Goal: Navigation & Orientation: Find specific page/section

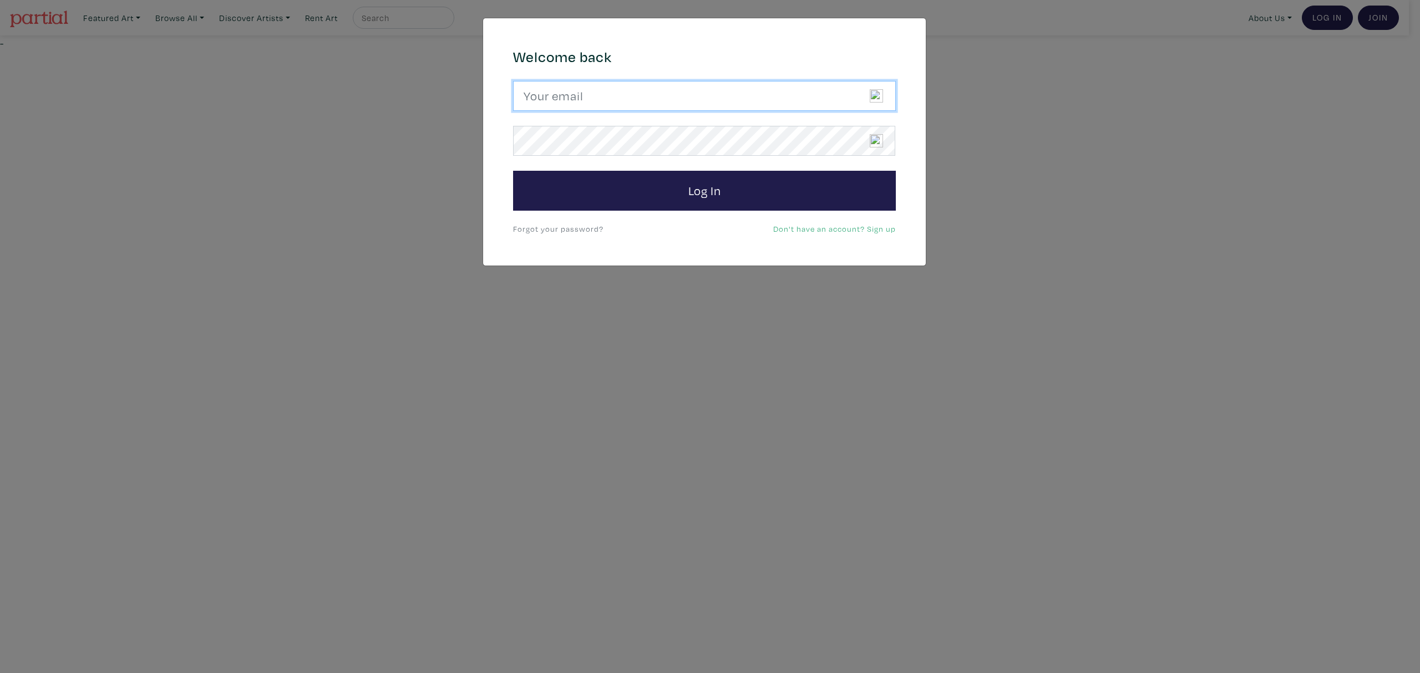
click at [725, 94] on input "email" at bounding box center [704, 96] width 383 height 30
type input "candicegrantart@outlook.com"
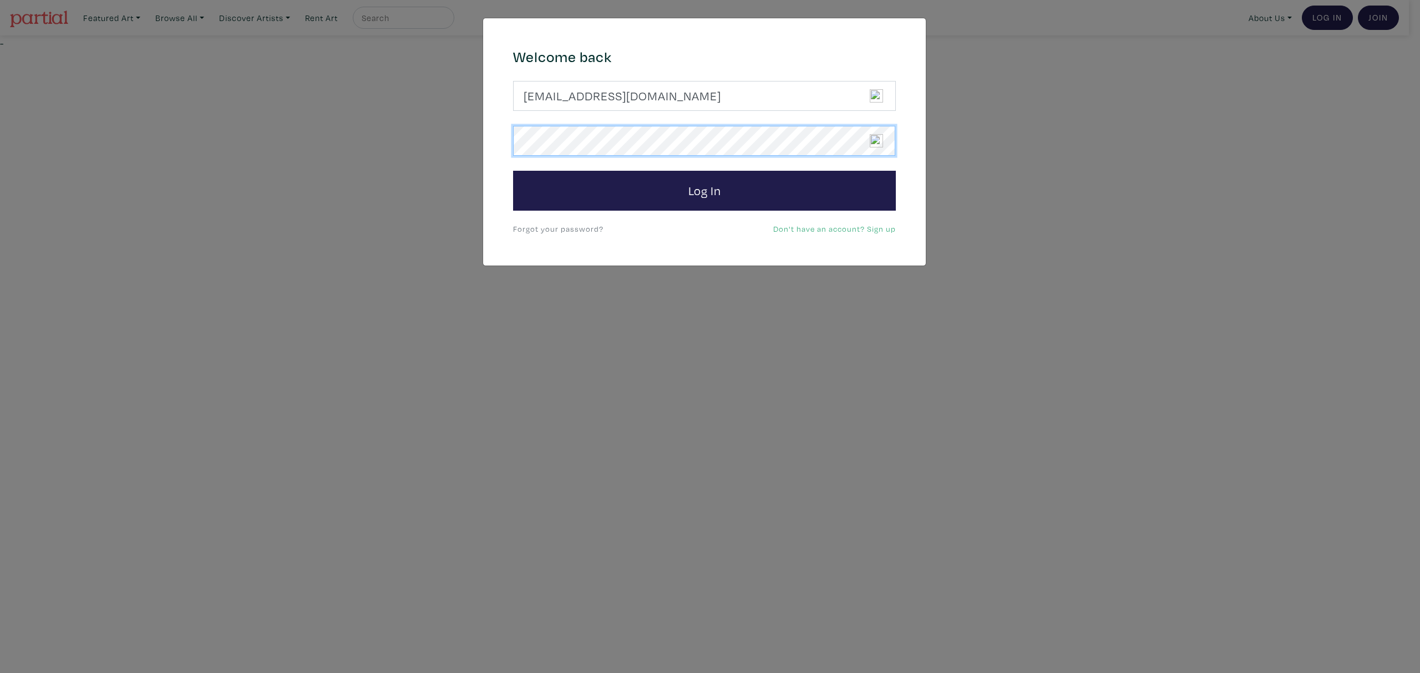
click at [513, 171] on button "Log In" at bounding box center [704, 191] width 383 height 40
click at [444, 140] on div "× 664c6a6d6e3476504e6b79362f4172494552756f694733386b666278545363695a485979654c4…" at bounding box center [710, 336] width 1420 height 673
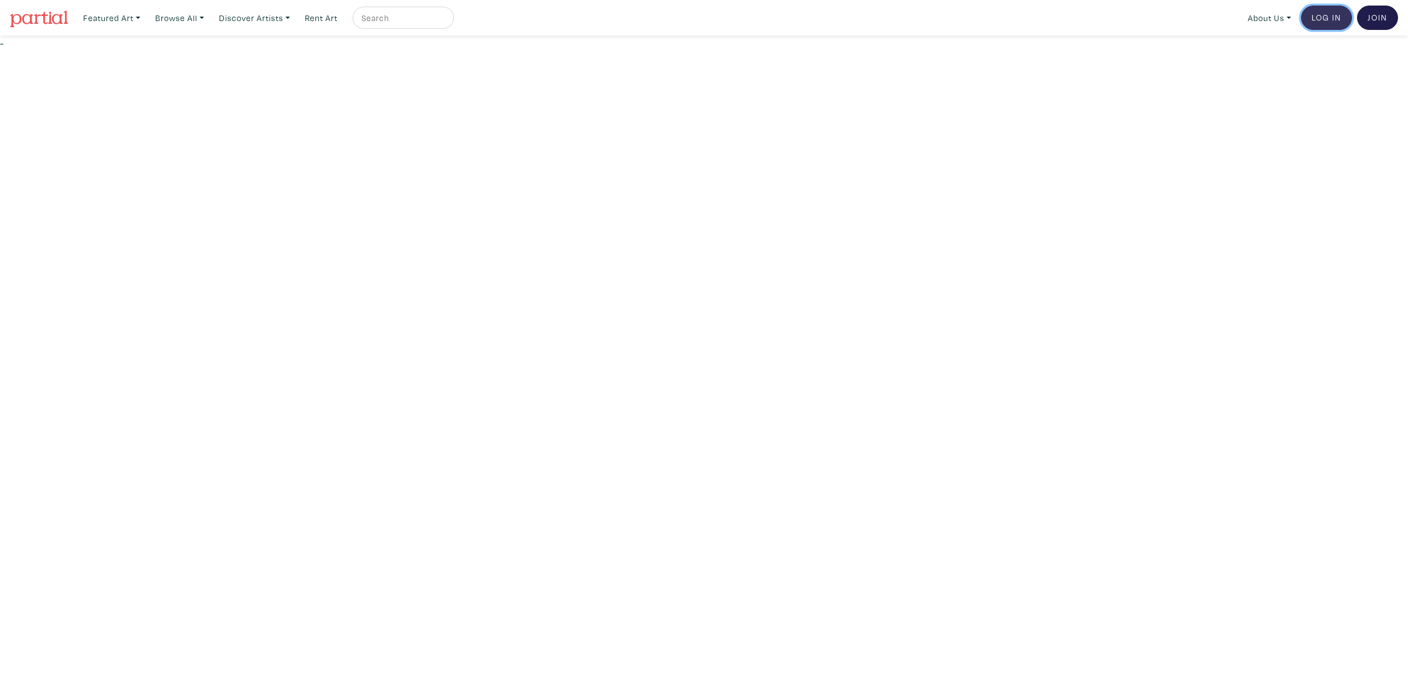
click at [1310, 18] on link "Log In" at bounding box center [1326, 18] width 51 height 24
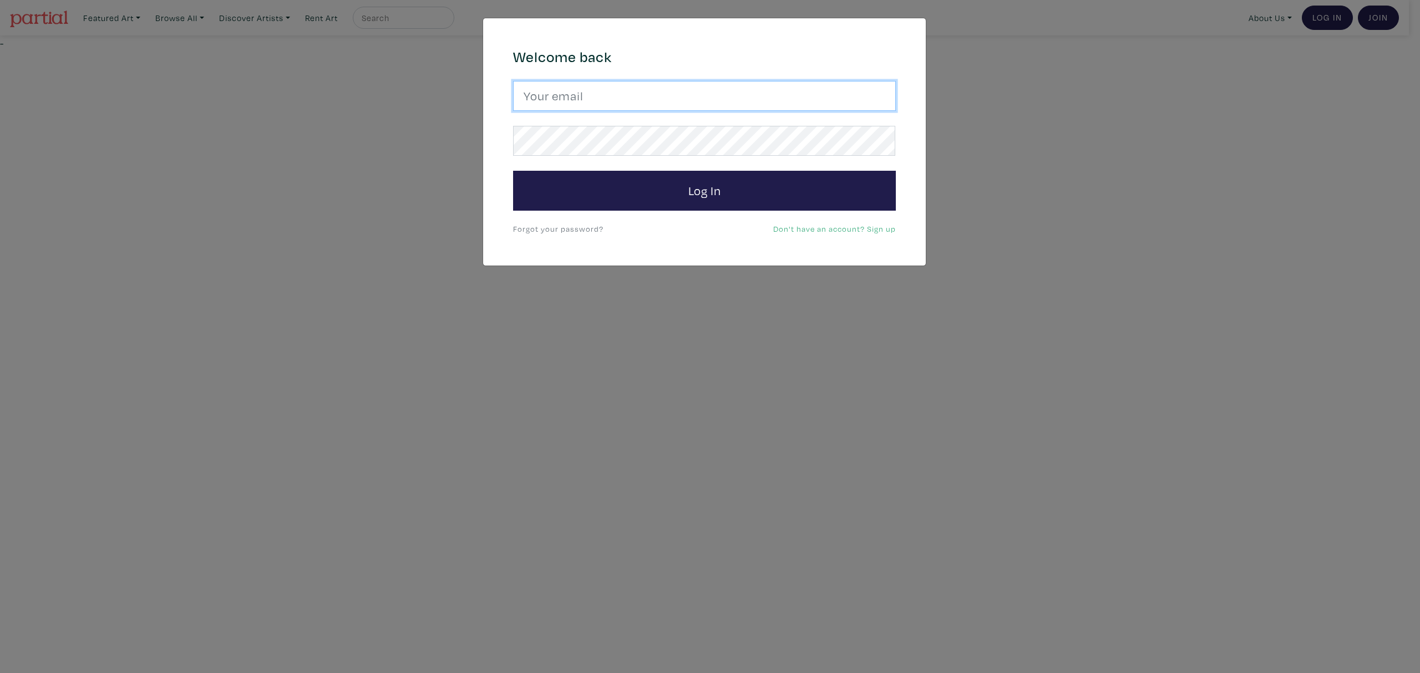
click at [618, 98] on input "email" at bounding box center [704, 96] width 383 height 30
type input "candicegrantart@outlook.com"
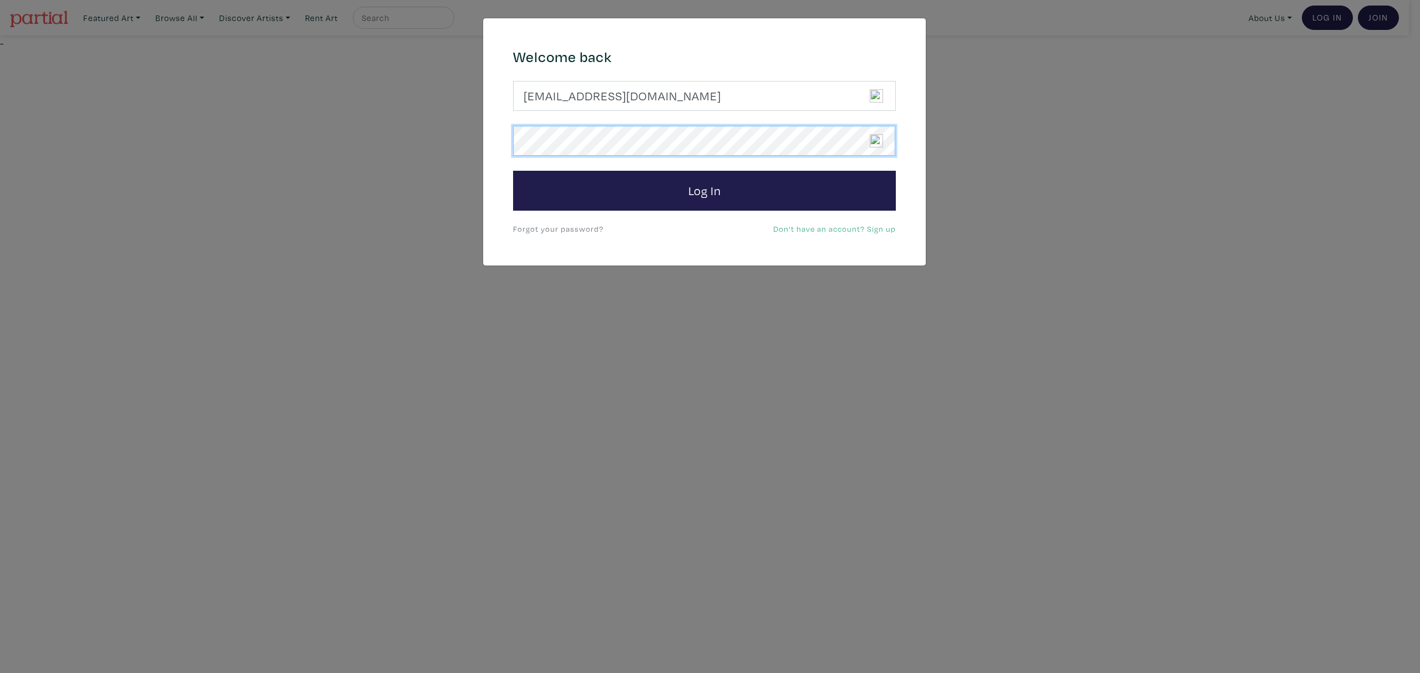
click at [513, 171] on button "Log In" at bounding box center [704, 191] width 383 height 40
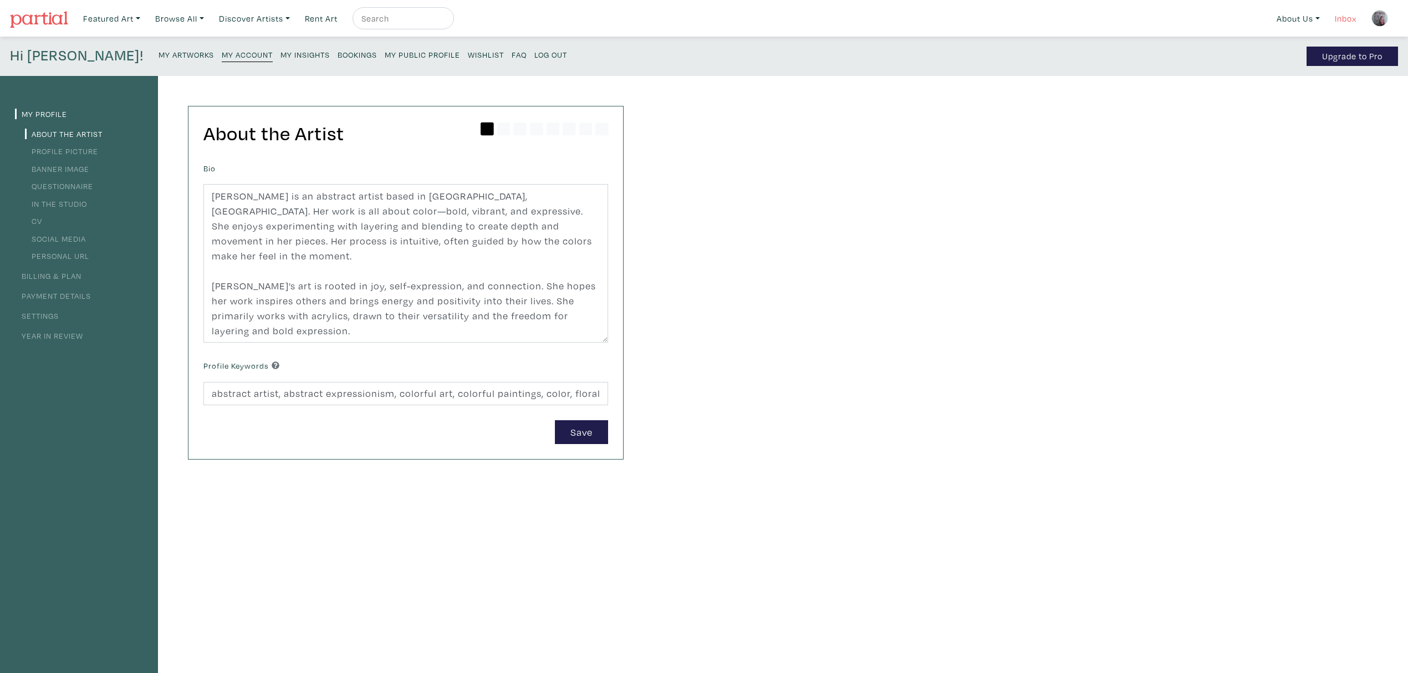
click at [1352, 12] on link "Inbox" at bounding box center [1346, 18] width 32 height 23
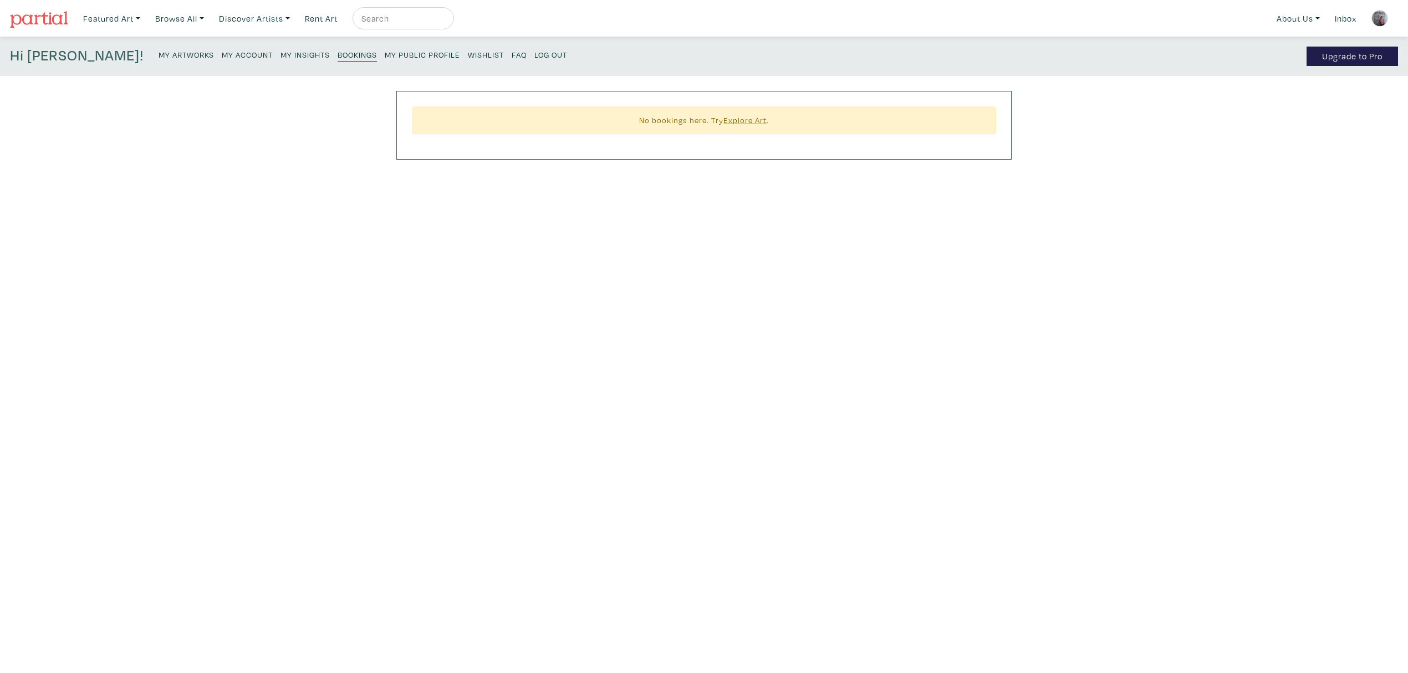
click at [281, 57] on small "My Insights" at bounding box center [305, 54] width 49 height 11
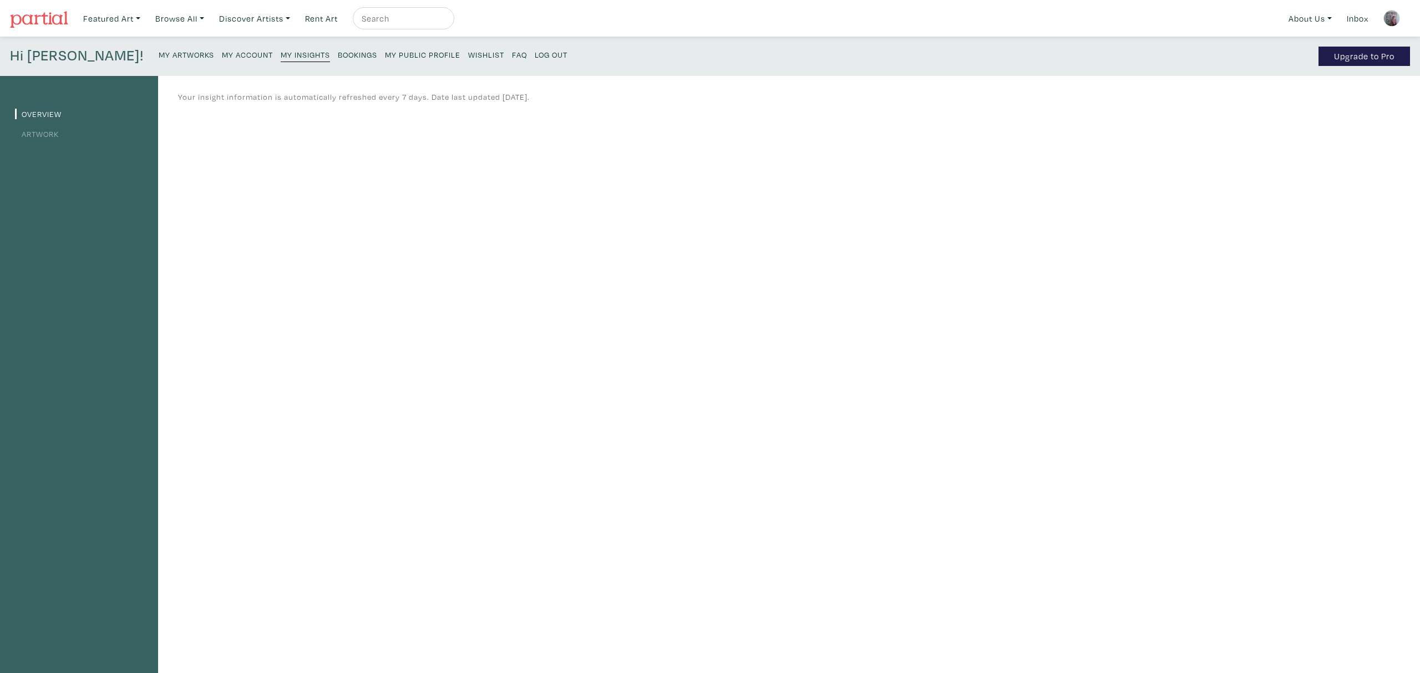
click at [30, 138] on li "Artwork" at bounding box center [79, 133] width 128 height 15
click at [29, 133] on link "Artwork" at bounding box center [37, 134] width 44 height 11
